Goal: Register for event/course

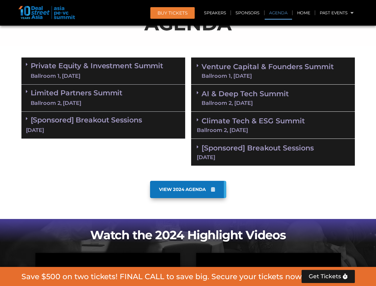
scroll to position [369, 0]
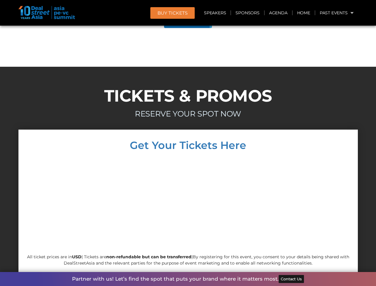
scroll to position [3372, 0]
